Goal: Task Accomplishment & Management: Use online tool/utility

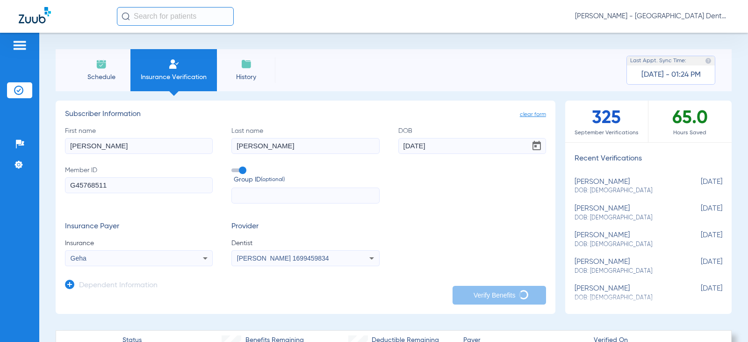
click at [97, 65] on img at bounding box center [101, 63] width 11 height 11
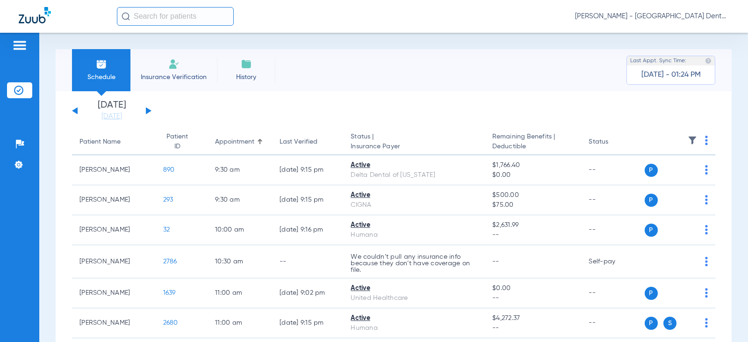
click at [148, 110] on button at bounding box center [149, 110] width 6 height 7
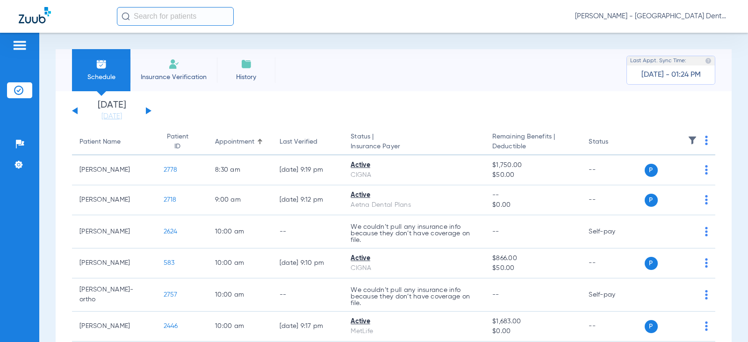
click at [148, 110] on button at bounding box center [149, 110] width 6 height 7
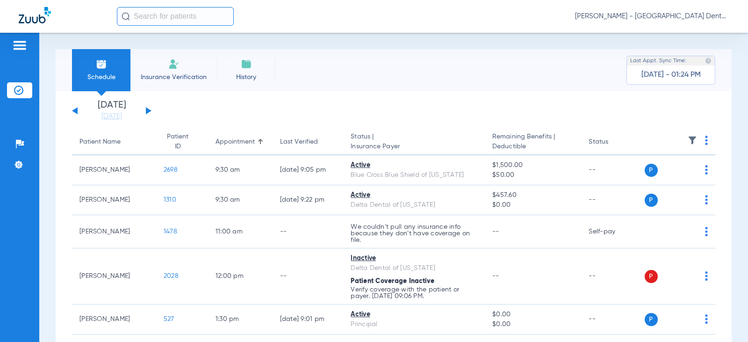
click at [148, 110] on button at bounding box center [149, 110] width 6 height 7
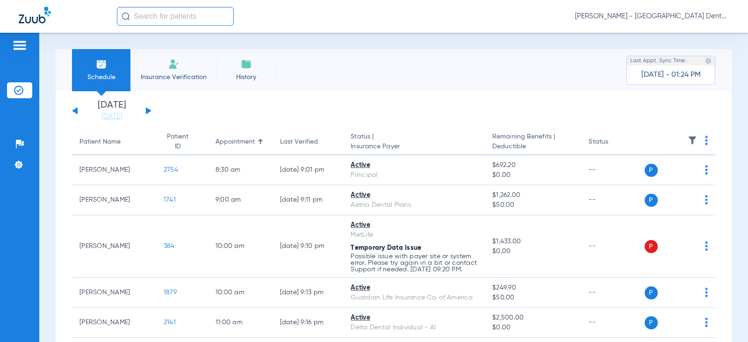
click at [148, 110] on button at bounding box center [149, 110] width 6 height 7
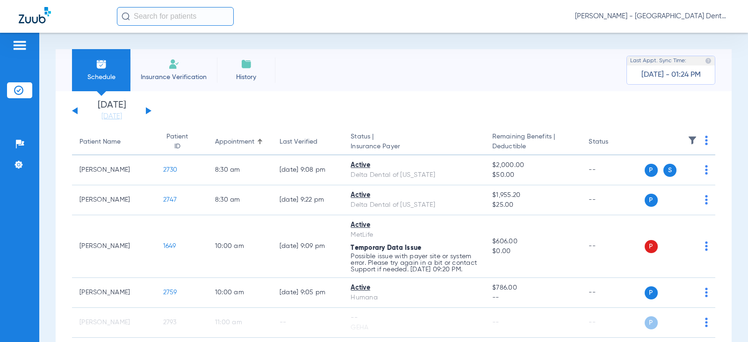
click at [74, 111] on button at bounding box center [75, 110] width 6 height 7
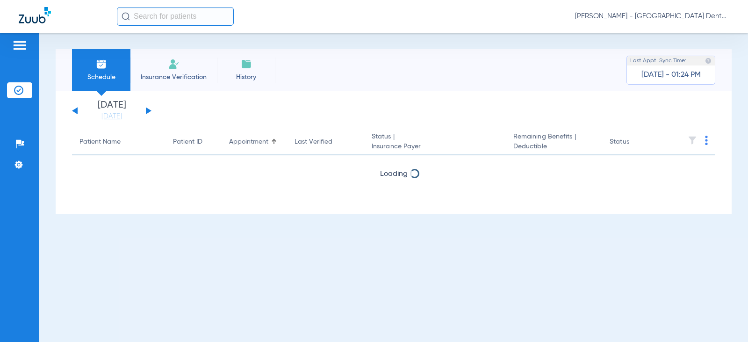
click at [74, 111] on button at bounding box center [75, 110] width 6 height 7
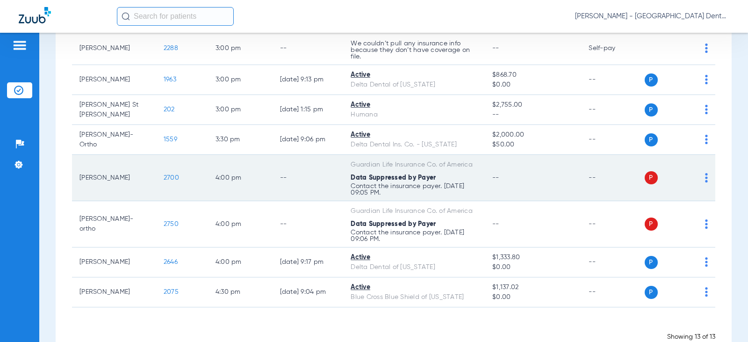
scroll to position [327, 0]
